Goal: Task Accomplishment & Management: Complete application form

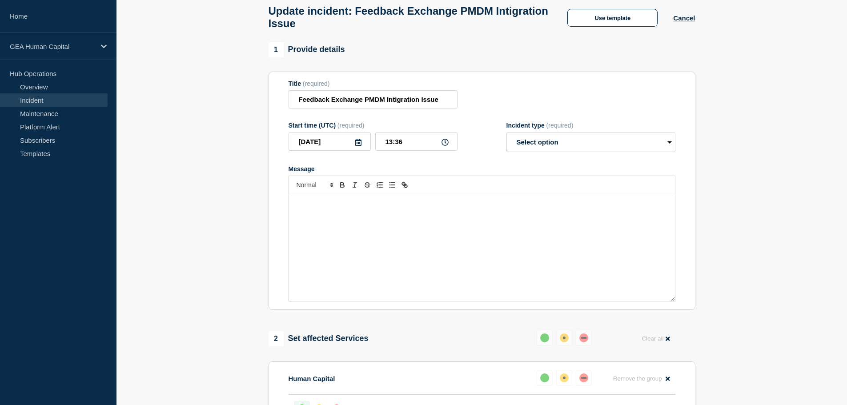
scroll to position [14, 0]
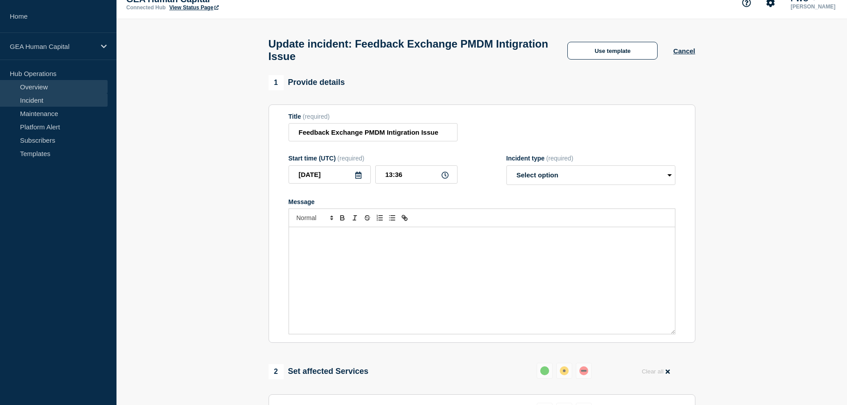
click at [60, 85] on link "Overview" at bounding box center [54, 86] width 108 height 13
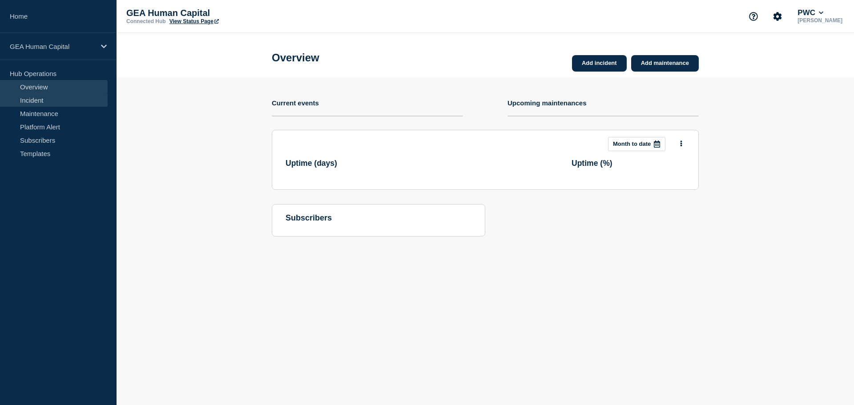
click at [58, 97] on link "Incident" at bounding box center [54, 99] width 108 height 13
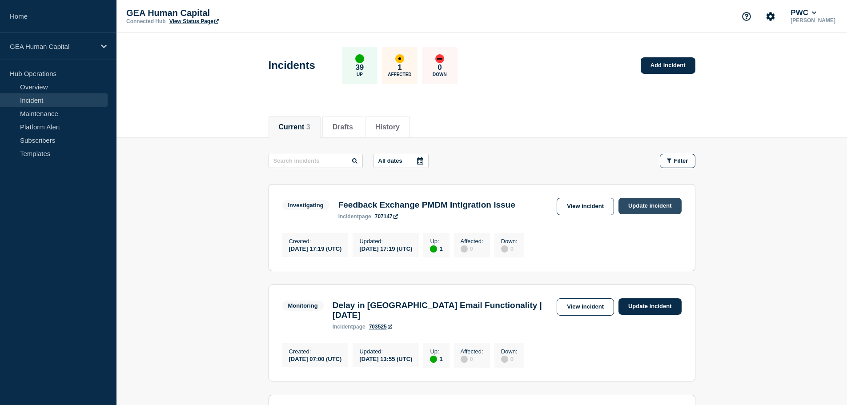
click at [637, 206] on link "Update incident" at bounding box center [649, 206] width 63 height 16
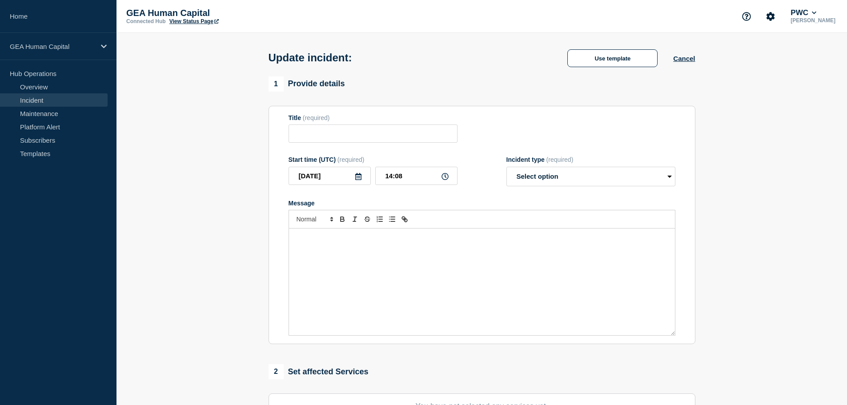
type input "Feedback Exchange PMDM Intigration Issue"
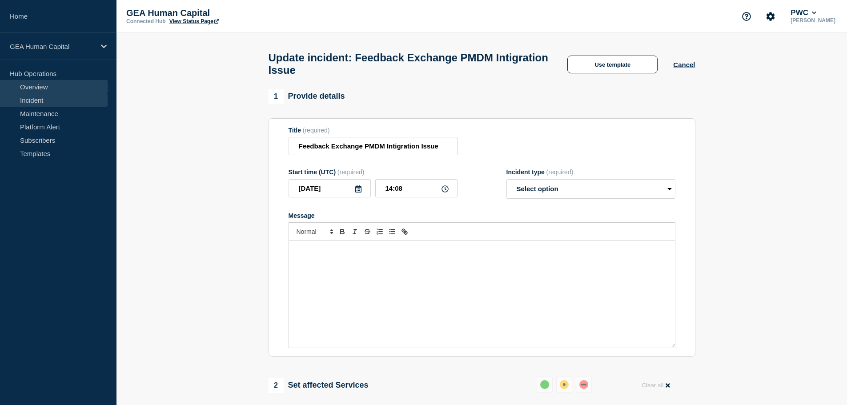
click at [51, 89] on link "Overview" at bounding box center [54, 86] width 108 height 13
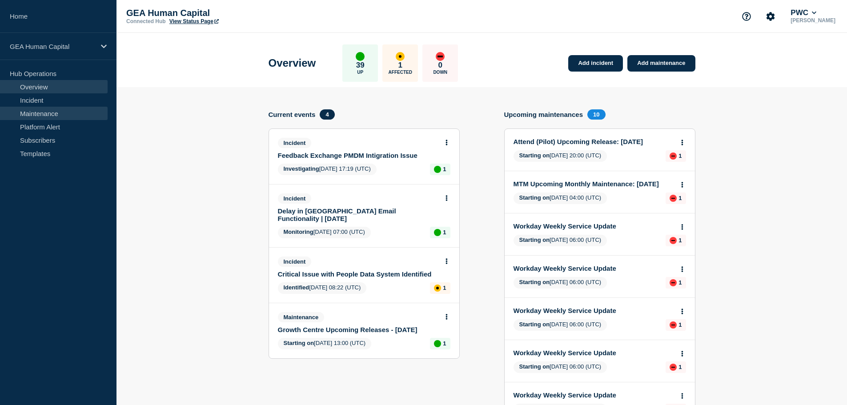
click at [55, 113] on link "Maintenance" at bounding box center [54, 113] width 108 height 13
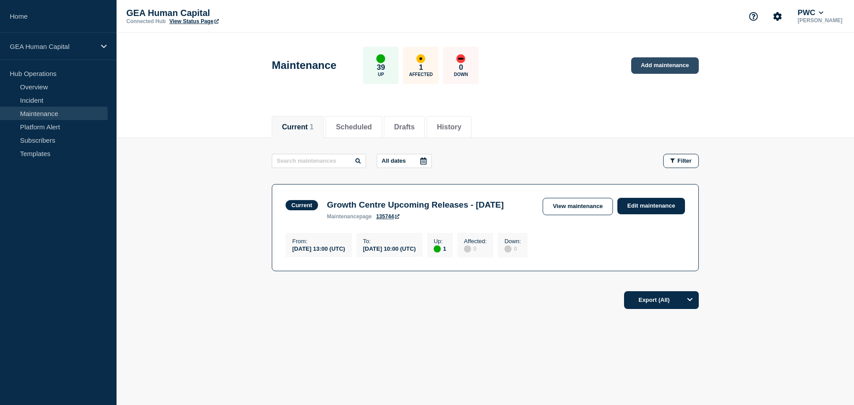
click at [650, 65] on link "Add maintenance" at bounding box center [665, 65] width 68 height 16
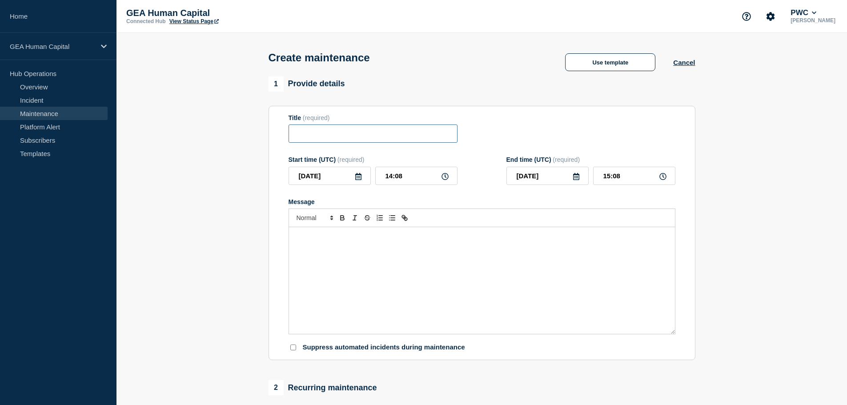
click at [314, 135] on input "Title" at bounding box center [373, 133] width 169 height 18
paste input "Feedback Exchange – Urgent Hotfix Deployment in Production Environment"
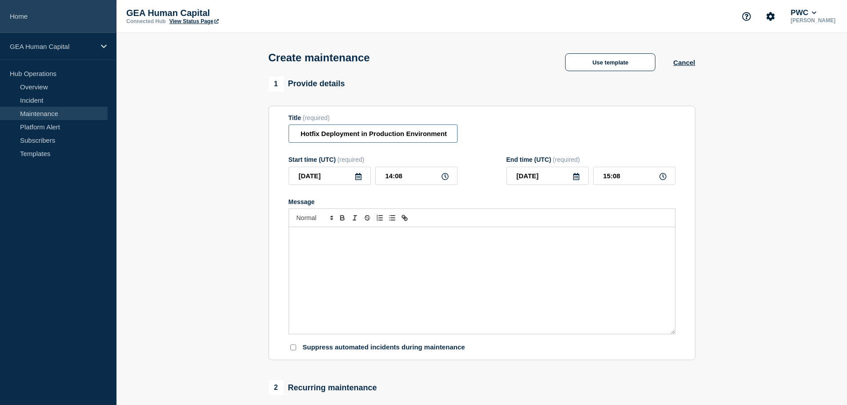
type input "Feedback Exchange – Urgent Hotfix Deployment in Production Environment"
click at [307, 244] on div "Message" at bounding box center [482, 280] width 386 height 107
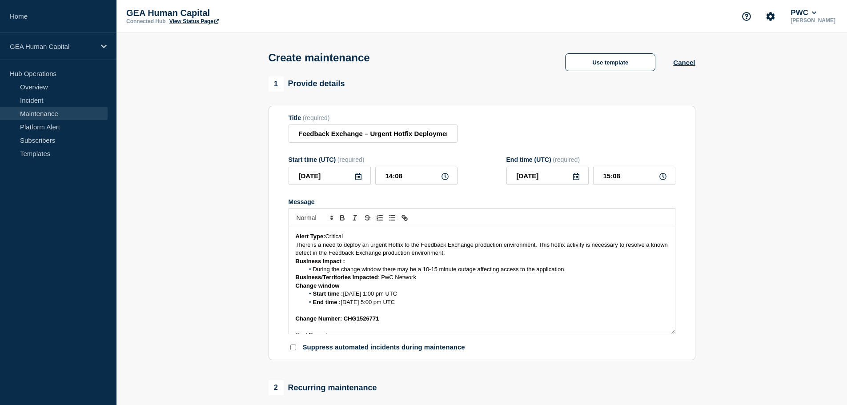
scroll to position [20, 0]
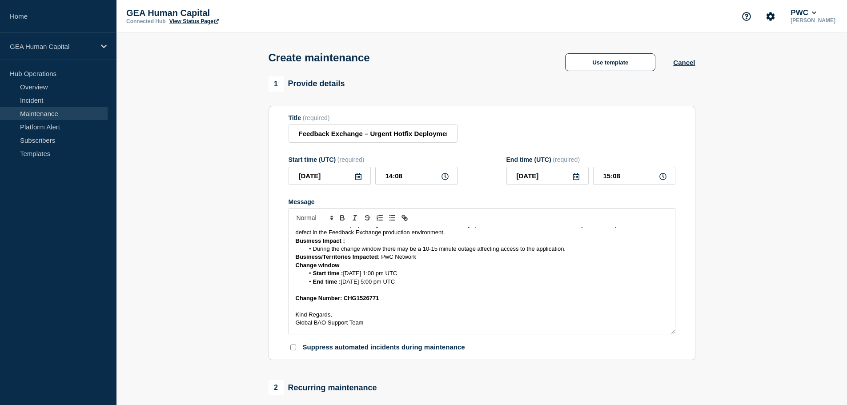
click at [360, 177] on icon at bounding box center [358, 176] width 6 height 7
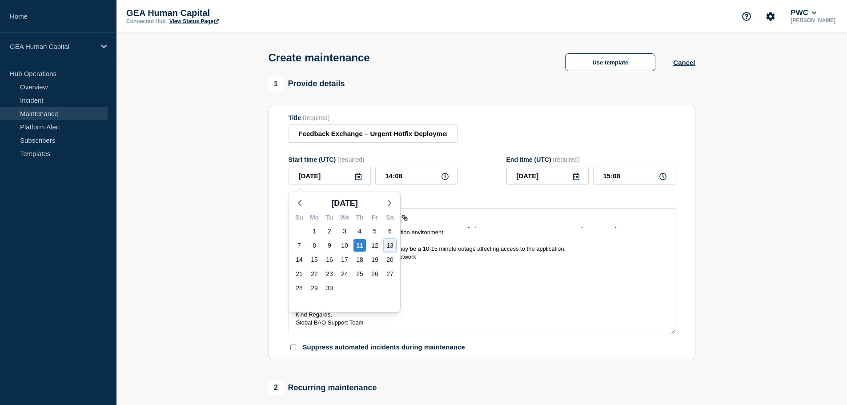
click at [386, 245] on div "13" at bounding box center [390, 245] width 12 height 12
type input "[DATE]"
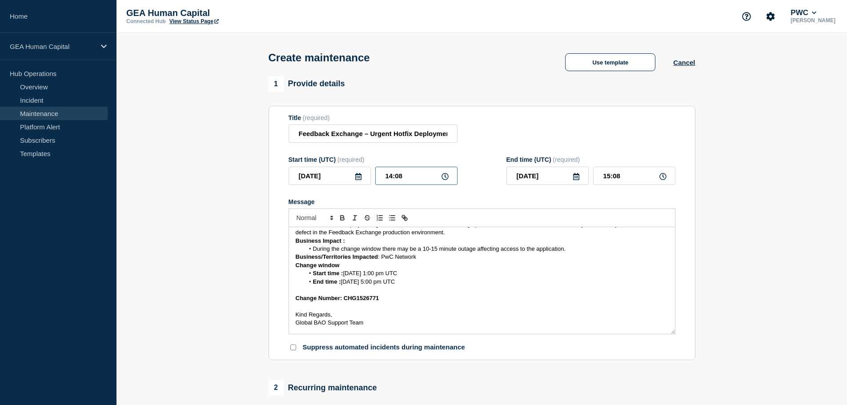
drag, startPoint x: 406, startPoint y: 179, endPoint x: 374, endPoint y: 174, distance: 31.9
click at [374, 174] on div "[DATE] 14:08" at bounding box center [373, 176] width 169 height 18
type input "13:00"
click at [612, 177] on input "14:00" at bounding box center [634, 176] width 82 height 18
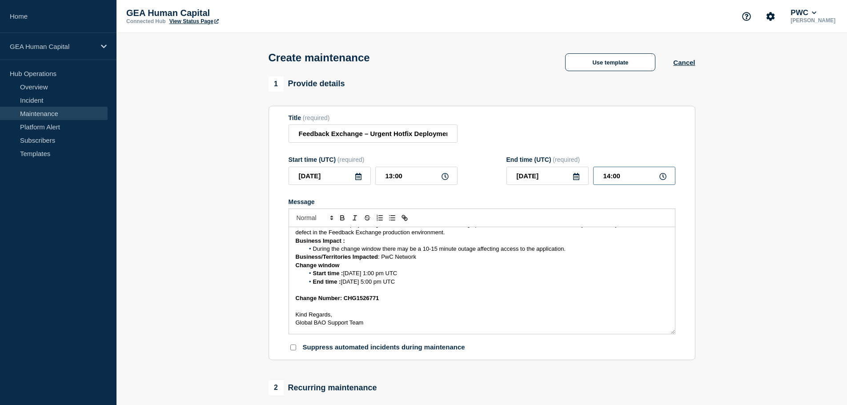
click at [612, 177] on input "14:00" at bounding box center [634, 176] width 82 height 18
type input "17:00"
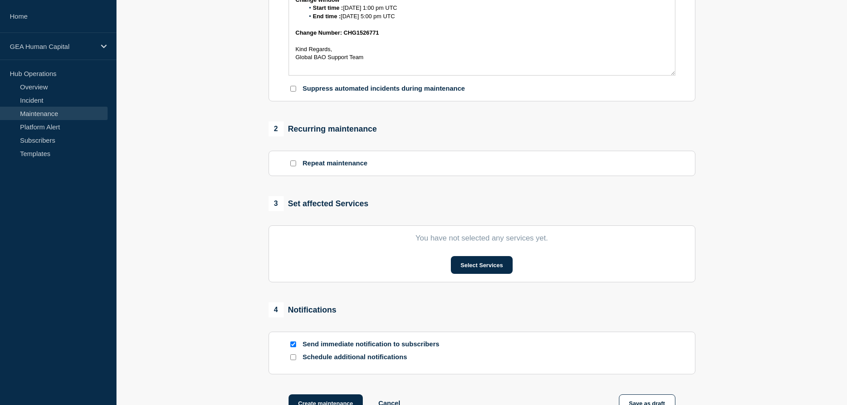
scroll to position [267, 0]
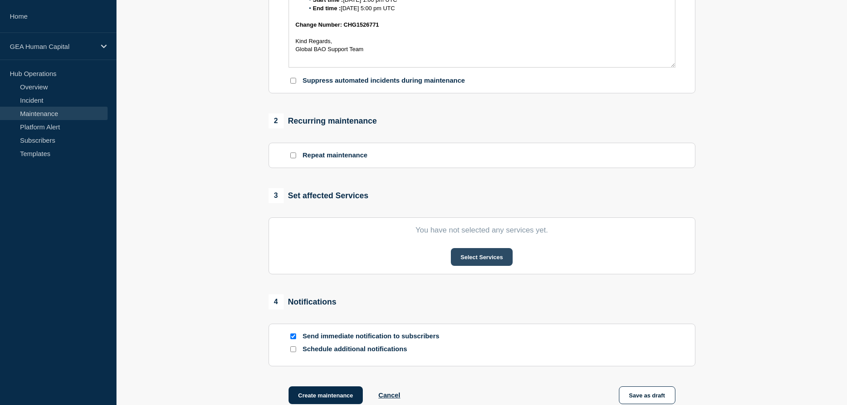
click at [472, 260] on button "Select Services" at bounding box center [482, 257] width 62 height 18
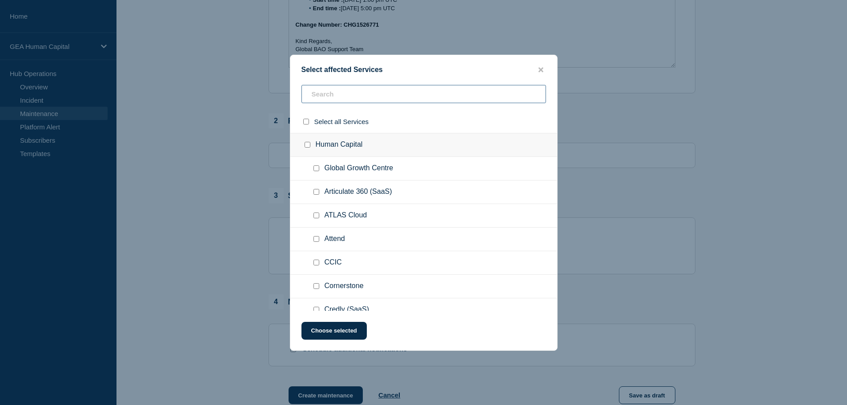
click at [341, 98] on input "text" at bounding box center [423, 94] width 245 height 18
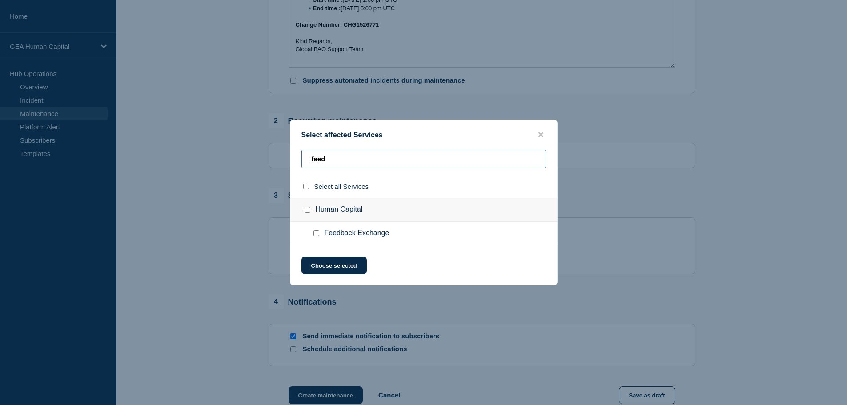
type input "feed"
click at [316, 235] on input "Feedback Exchange checkbox" at bounding box center [316, 233] width 6 height 6
checkbox input "true"
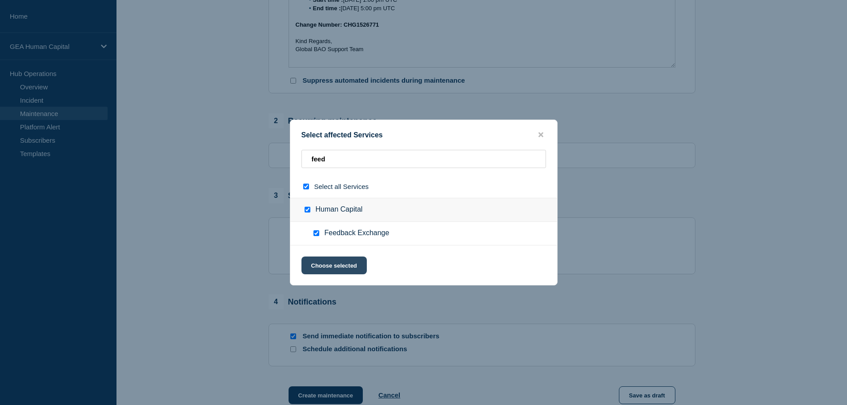
click at [343, 265] on button "Choose selected" at bounding box center [333, 266] width 65 height 18
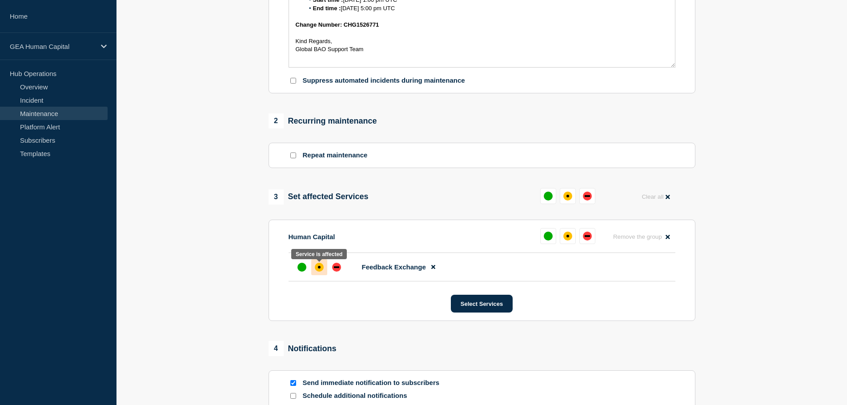
click at [323, 267] on div at bounding box center [319, 267] width 16 height 16
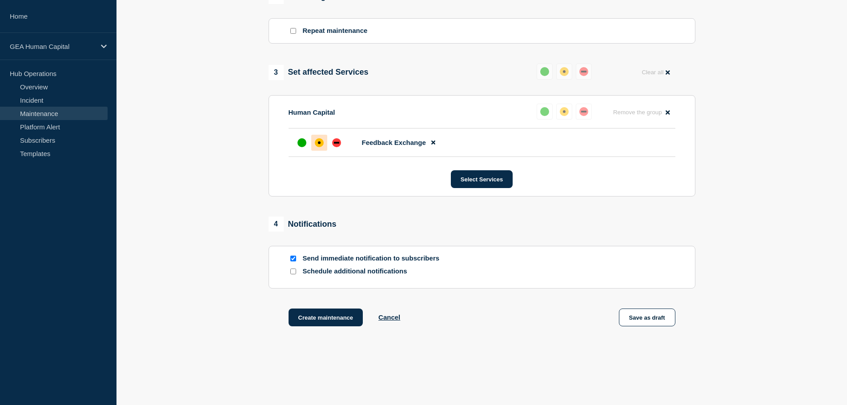
scroll to position [400, 0]
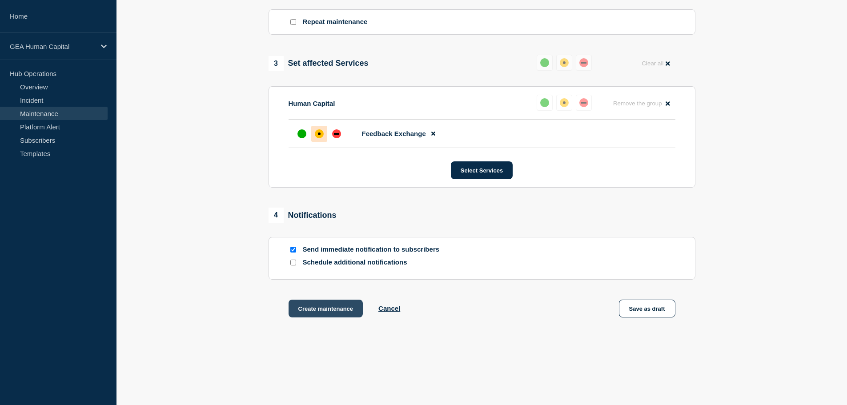
click at [340, 310] on button "Create maintenance" at bounding box center [326, 309] width 75 height 18
